Goal: Feedback & Contribution: Leave review/rating

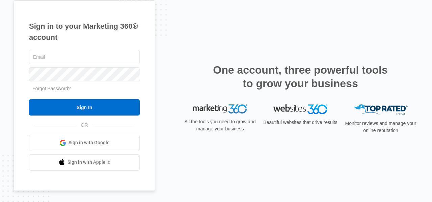
type input "[EMAIL_ADDRESS][DOMAIN_NAME]"
click at [16, 82] on div "Sign in to your Marketing 360® account thelaudclothing@gmail.com Forgot Passwor…" at bounding box center [84, 95] width 142 height 190
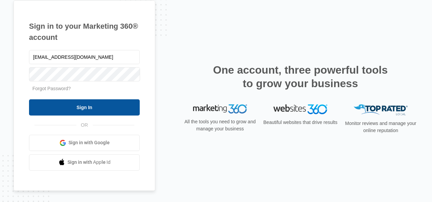
click at [66, 107] on input "Sign In" at bounding box center [84, 107] width 111 height 16
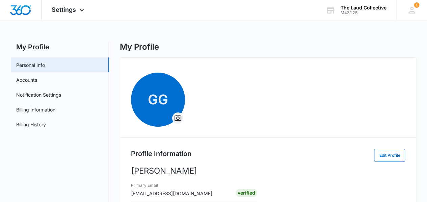
click at [179, 118] on icon "Overflow Menu" at bounding box center [178, 118] width 8 height 8
click at [200, 139] on div "Change Profile Photo" at bounding box center [204, 137] width 47 height 5
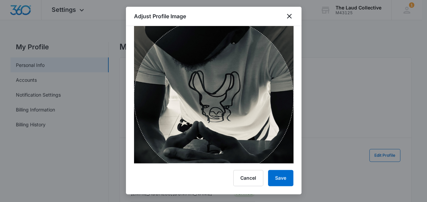
scroll to position [101, 0]
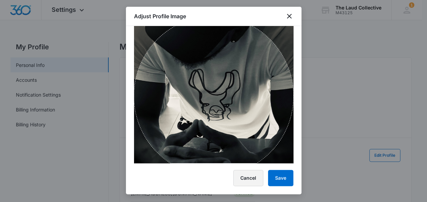
click at [253, 175] on button "Cancel" at bounding box center [248, 178] width 30 height 16
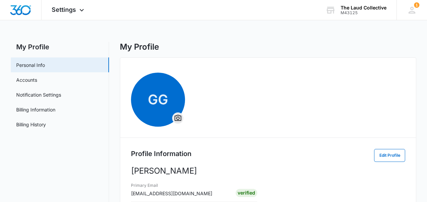
click at [170, 123] on span "GG" at bounding box center [158, 99] width 54 height 54
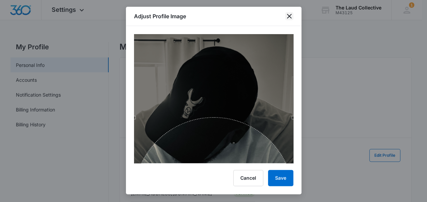
click at [290, 17] on icon "close" at bounding box center [289, 16] width 8 height 8
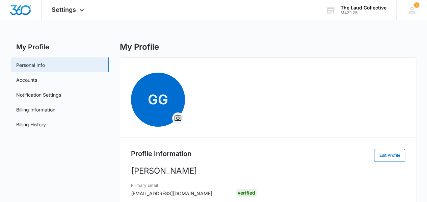
click at [176, 118] on icon "Overflow Menu" at bounding box center [177, 118] width 7 height 6
click at [189, 136] on div "Change Profile Photo" at bounding box center [204, 137] width 47 height 5
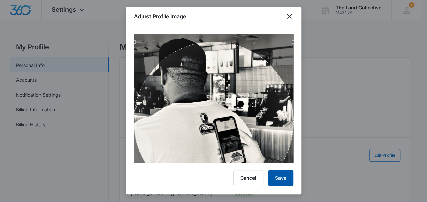
click at [278, 176] on button "Save" at bounding box center [280, 178] width 25 height 16
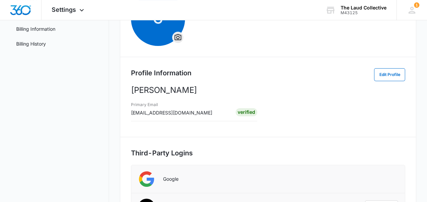
scroll to position [0, 0]
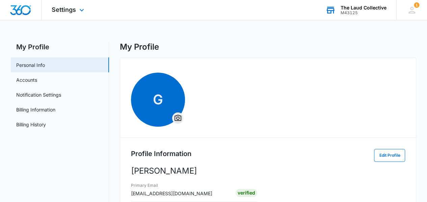
click at [355, 9] on div "The Laud Collective" at bounding box center [363, 7] width 46 height 5
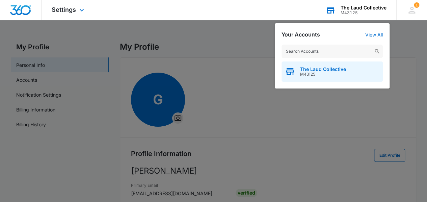
click at [320, 70] on span "The Laud Collective" at bounding box center [323, 68] width 46 height 5
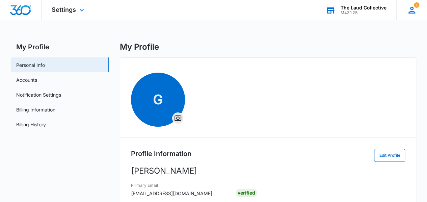
click at [413, 11] on icon at bounding box center [411, 10] width 7 height 7
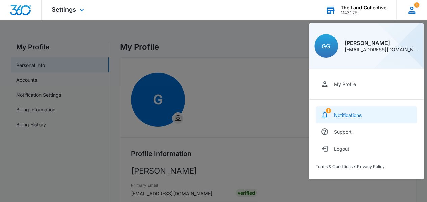
click at [341, 116] on div "Notifications" at bounding box center [347, 115] width 28 height 6
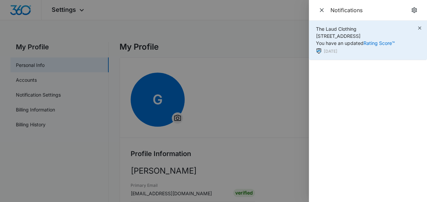
click at [349, 40] on div "The Laud Clothing [STREET_ADDRESS][PERSON_NAME] You have an updated Rating Scor…" at bounding box center [355, 35] width 79 height 21
click at [344, 35] on span "The Laud Clothing [STREET_ADDRESS][PERSON_NAME] You have an updated Rating Scor…" at bounding box center [355, 36] width 79 height 20
click at [362, 48] on div "The Laud Clothing [STREET_ADDRESS][PERSON_NAME] You have an updated Rating Scor…" at bounding box center [355, 40] width 79 height 30
click at [371, 45] on link "Rating Score™" at bounding box center [378, 43] width 31 height 6
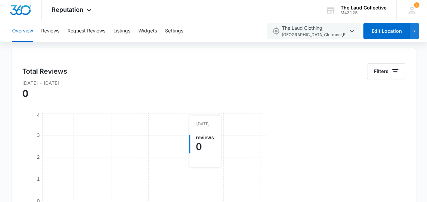
scroll to position [34, 0]
click at [47, 32] on button "Reviews" at bounding box center [50, 31] width 18 height 22
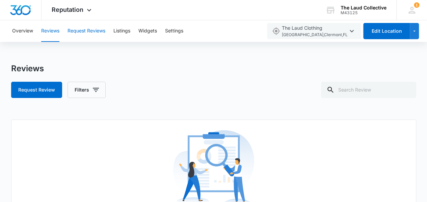
click at [83, 31] on button "Request Reviews" at bounding box center [86, 31] width 38 height 22
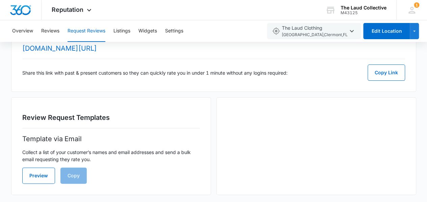
scroll to position [36, 0]
click at [372, 78] on button "Copy Link" at bounding box center [385, 72] width 37 height 16
click at [41, 177] on button "Preview" at bounding box center [38, 175] width 33 height 16
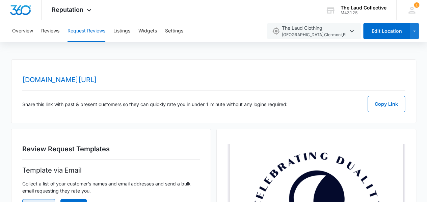
scroll to position [0, 0]
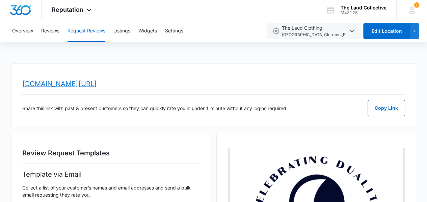
click at [95, 86] on link "www.topratedlocal.com/review/the-laud-clothing-reviews" at bounding box center [59, 84] width 75 height 8
click at [79, 7] on span "Reputation" at bounding box center [68, 9] width 32 height 7
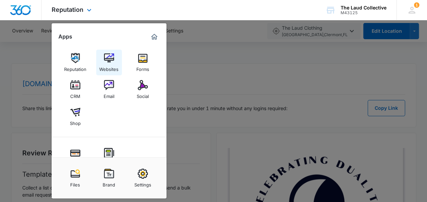
click at [111, 63] on div "Websites" at bounding box center [108, 67] width 19 height 9
